Goal: Browse casually: Explore the website without a specific task or goal

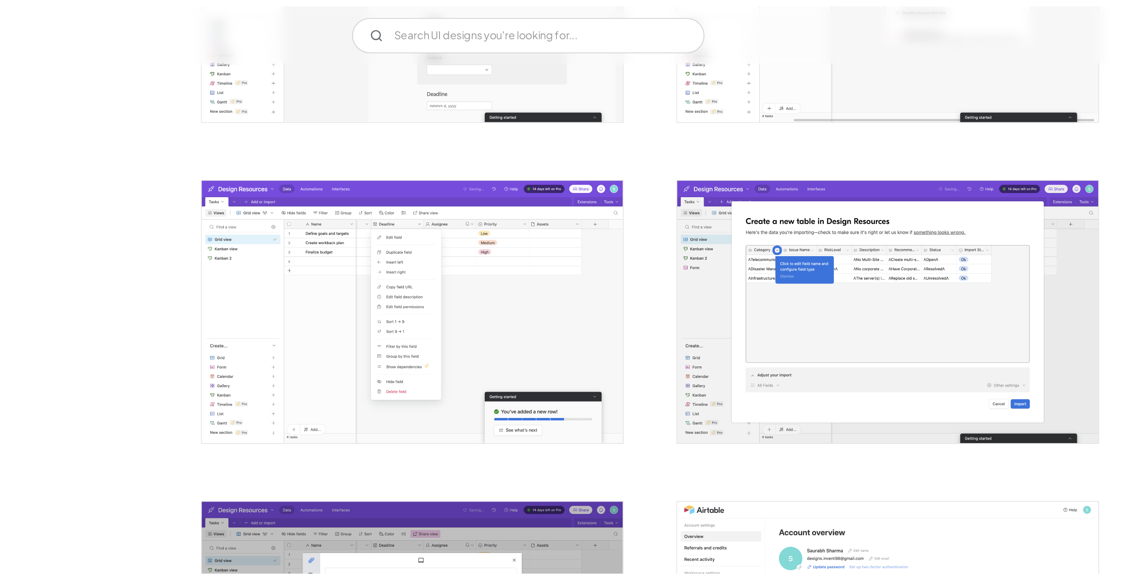
scroll to position [1591, 0]
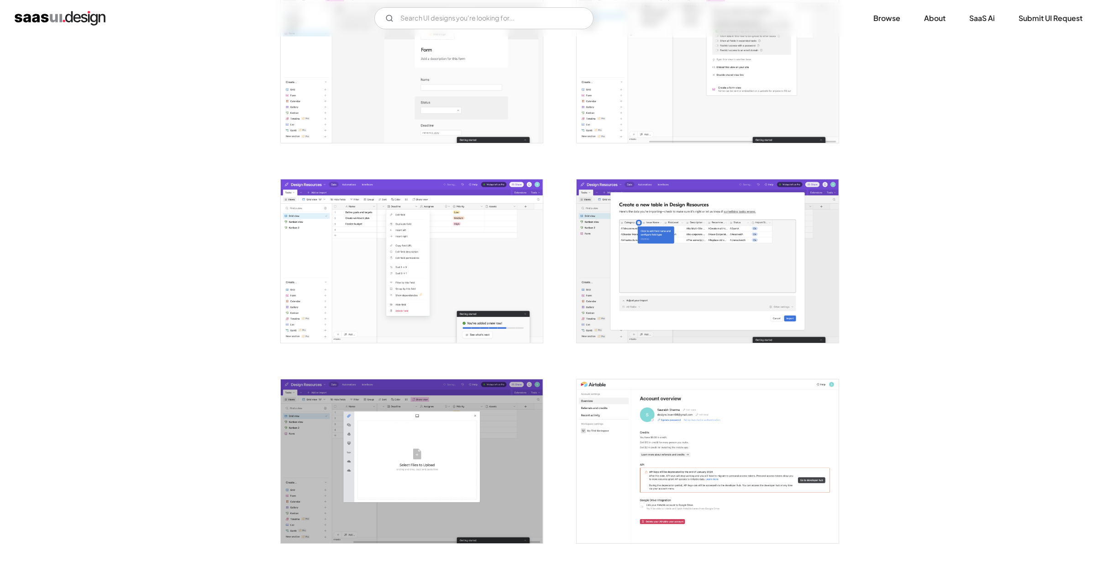
scroll to position [1637, 0]
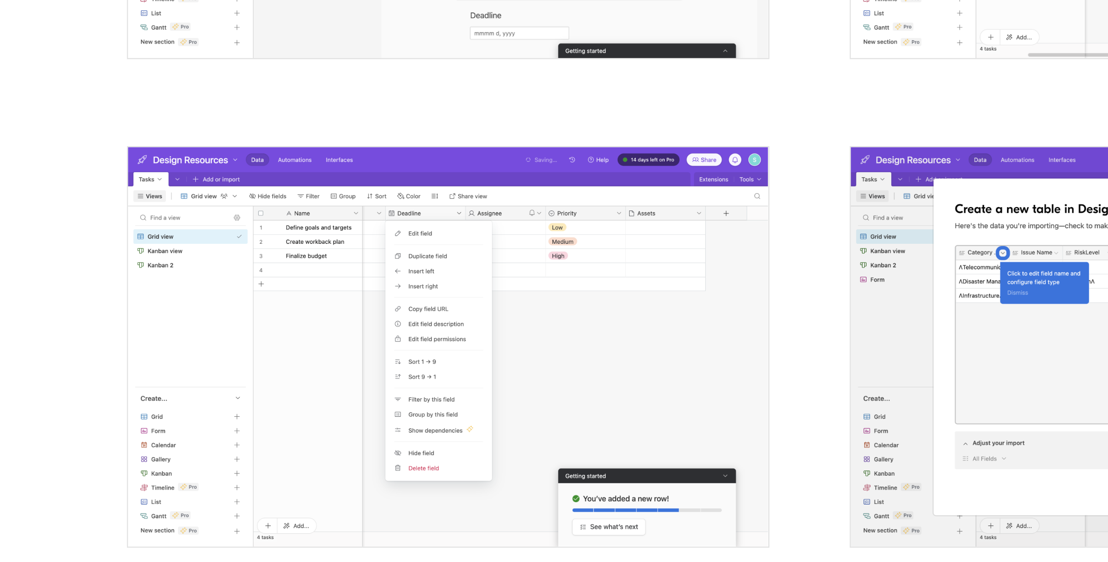
click at [539, 192] on img "open lightbox" at bounding box center [412, 261] width 262 height 164
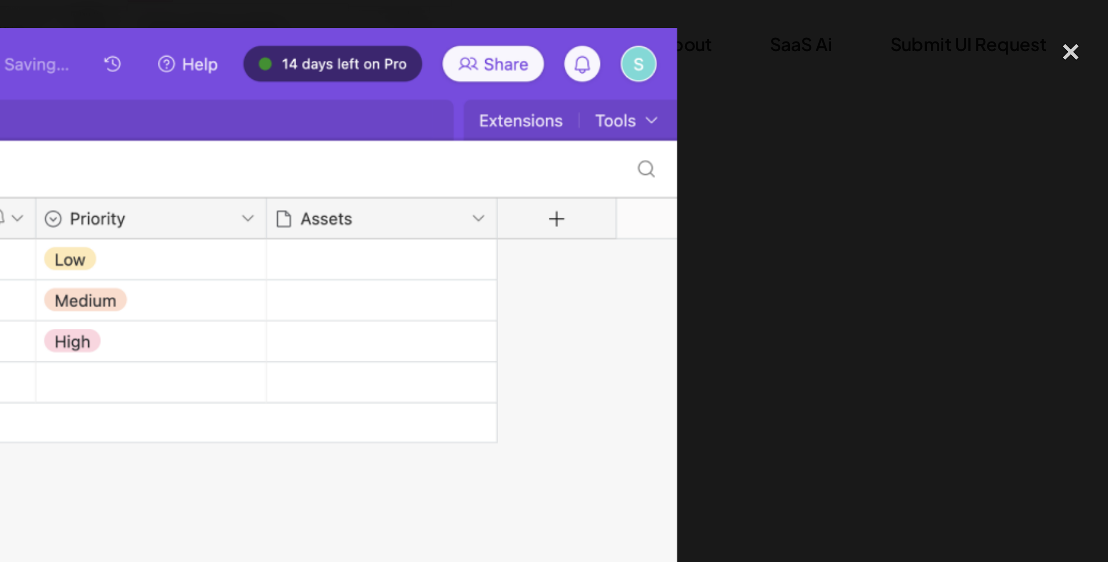
scroll to position [0, 589]
click at [1094, 22] on div "close lightbox" at bounding box center [1092, 21] width 31 height 20
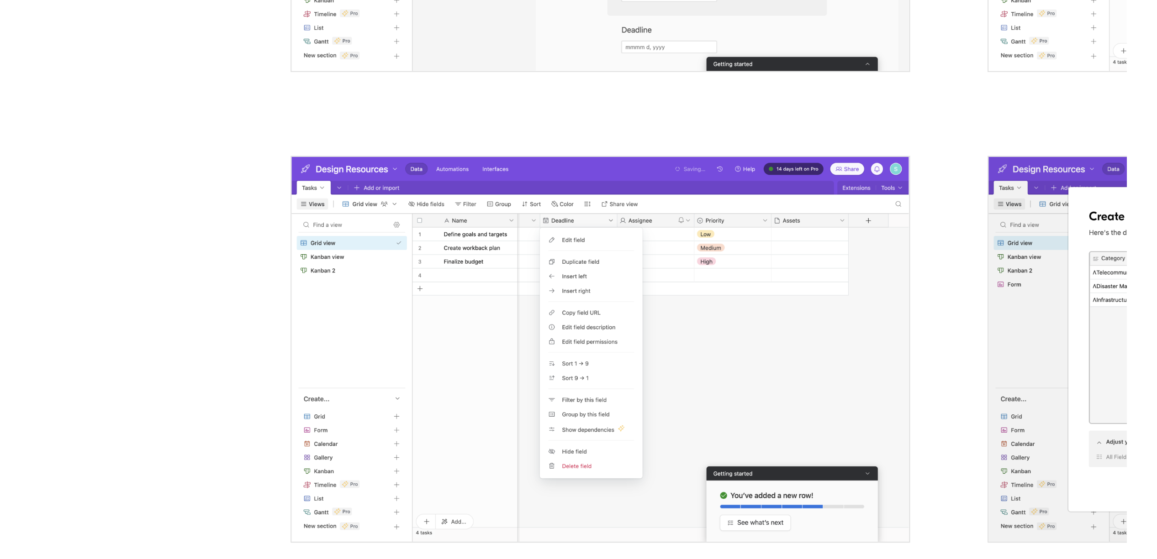
scroll to position [1638, 0]
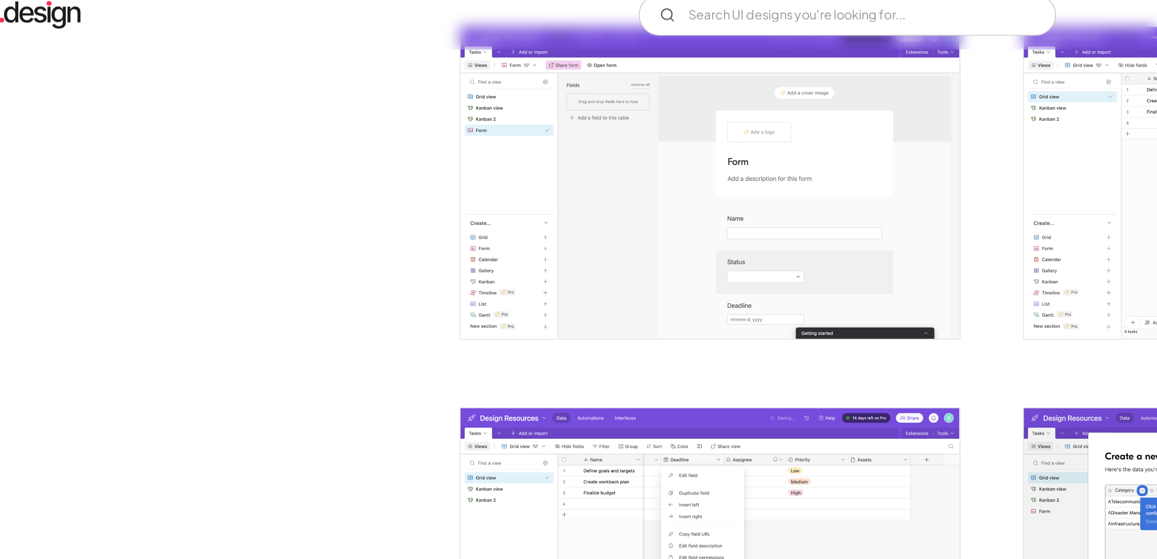
scroll to position [1587, 0]
